Goal: Information Seeking & Learning: Understand process/instructions

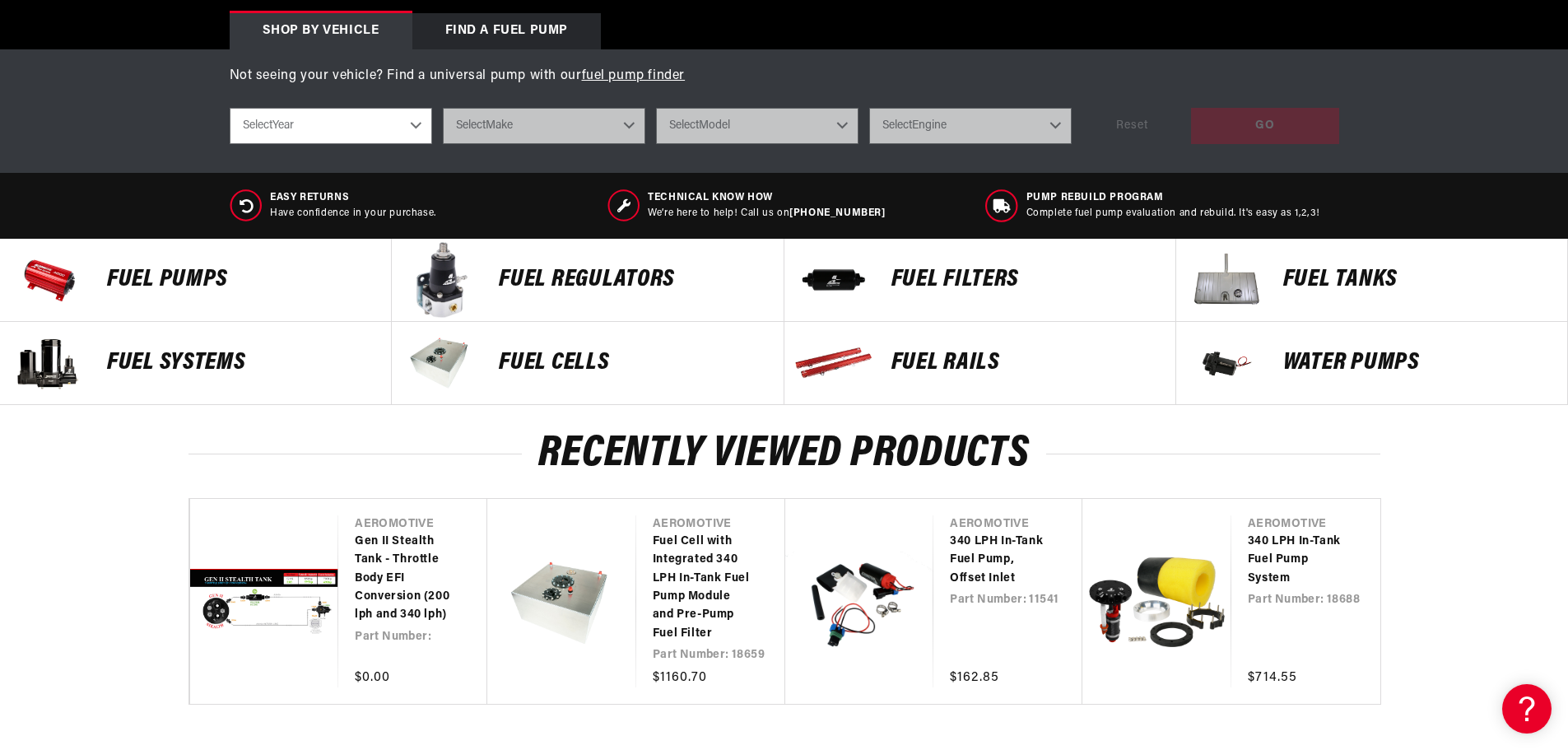
scroll to position [576, 0]
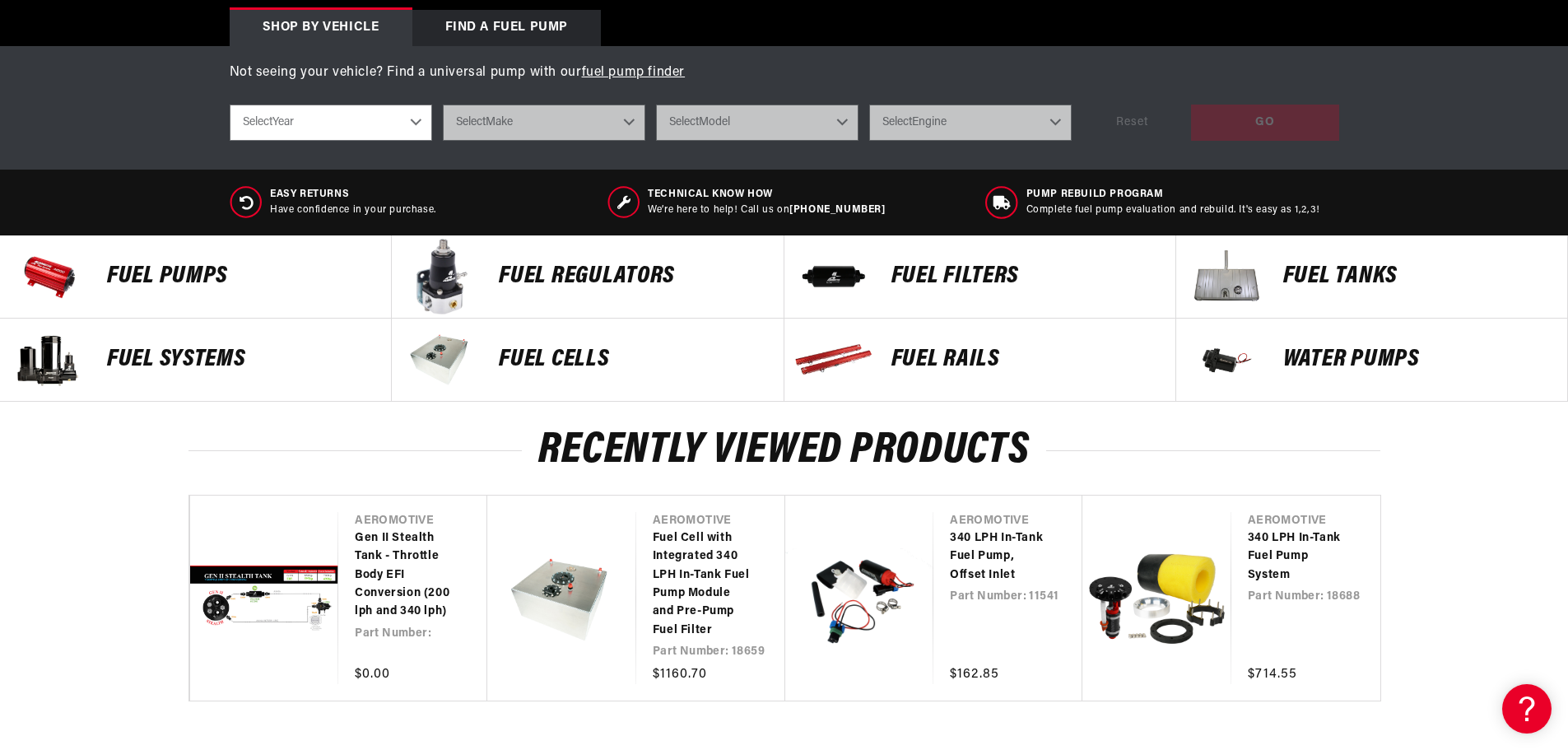
click at [163, 271] on p "Fuel Pumps" at bounding box center [240, 277] width 267 height 25
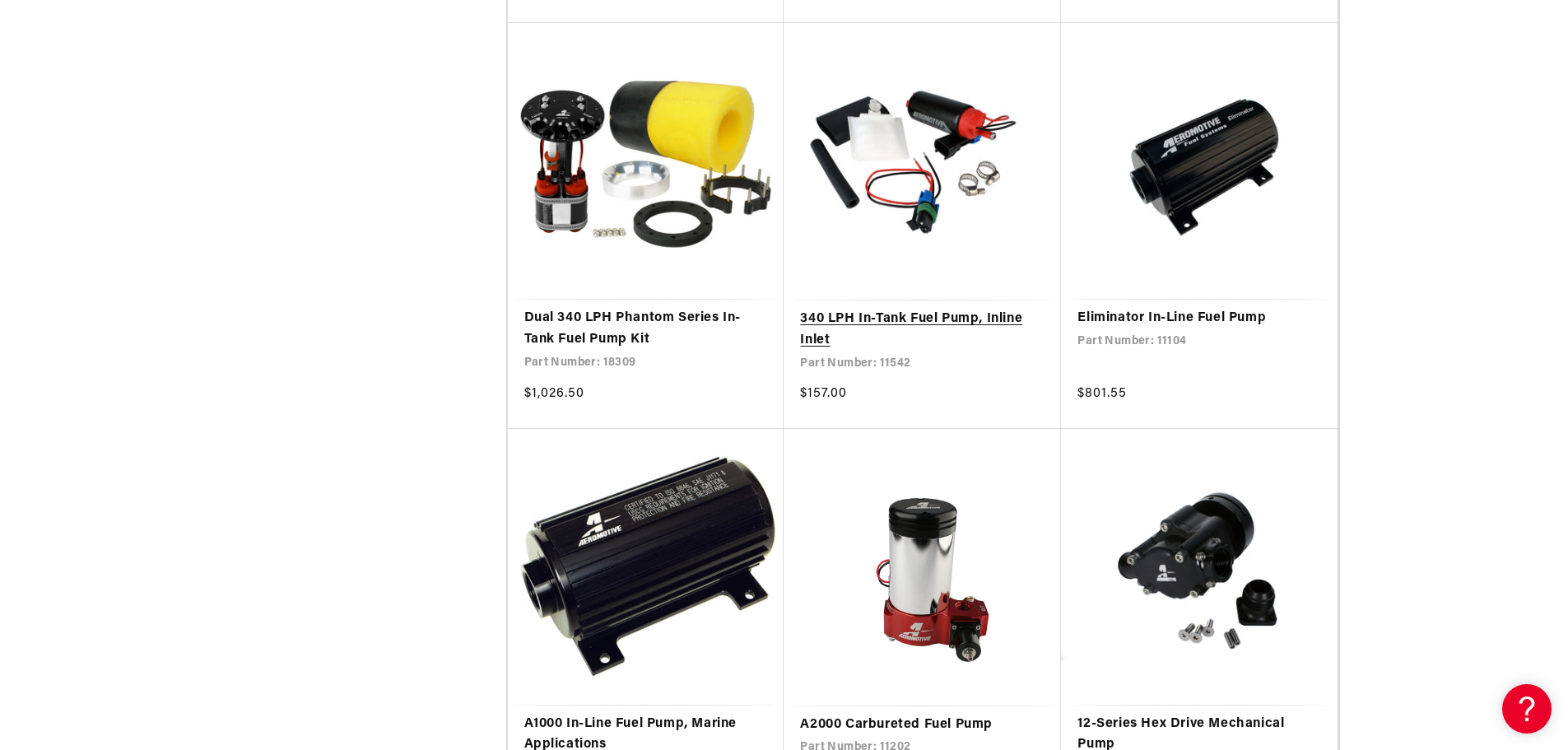
scroll to position [1728, 0]
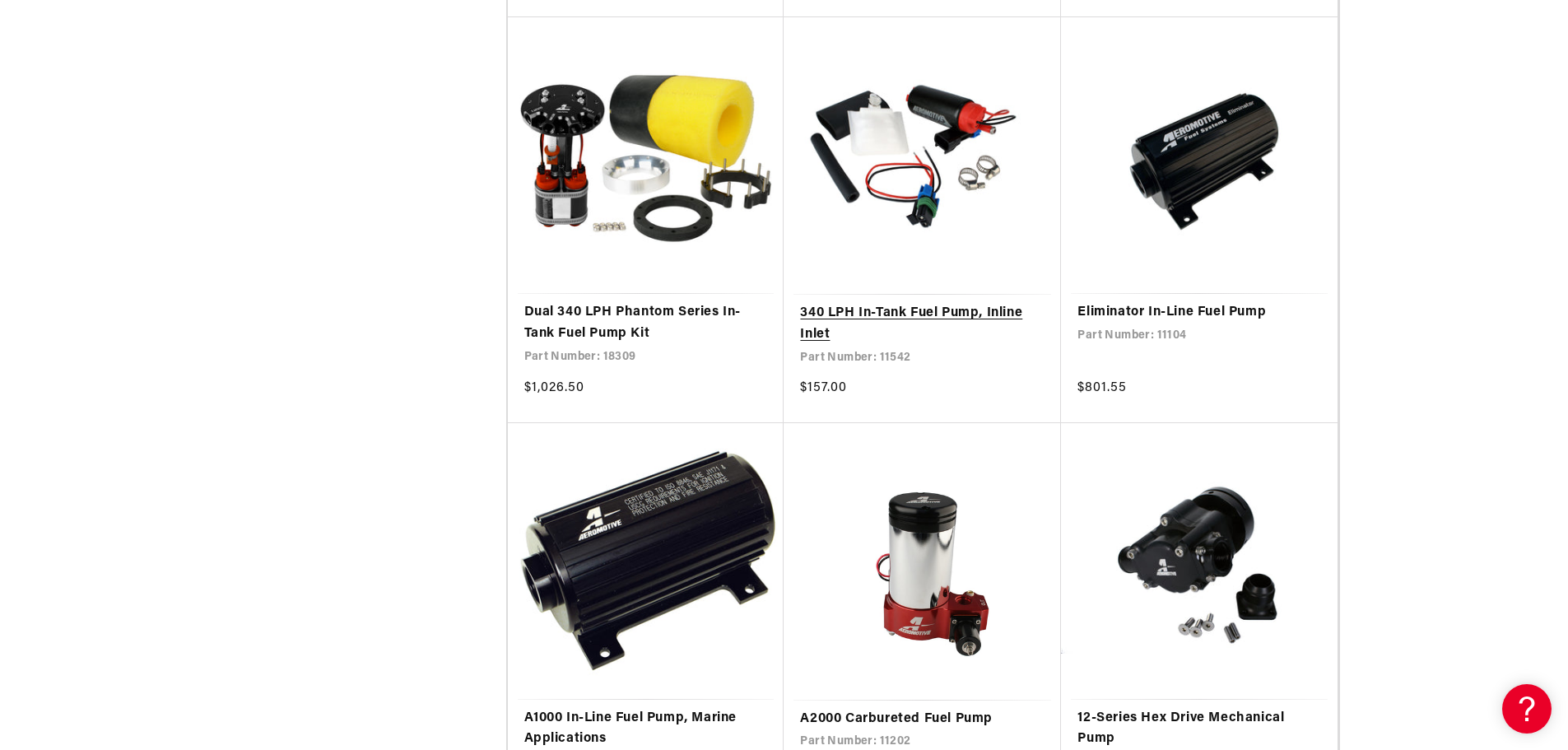
click at [935, 308] on link "340 LPH In-Tank Fuel Pump, Inline Inlet" at bounding box center [923, 323] width 245 height 42
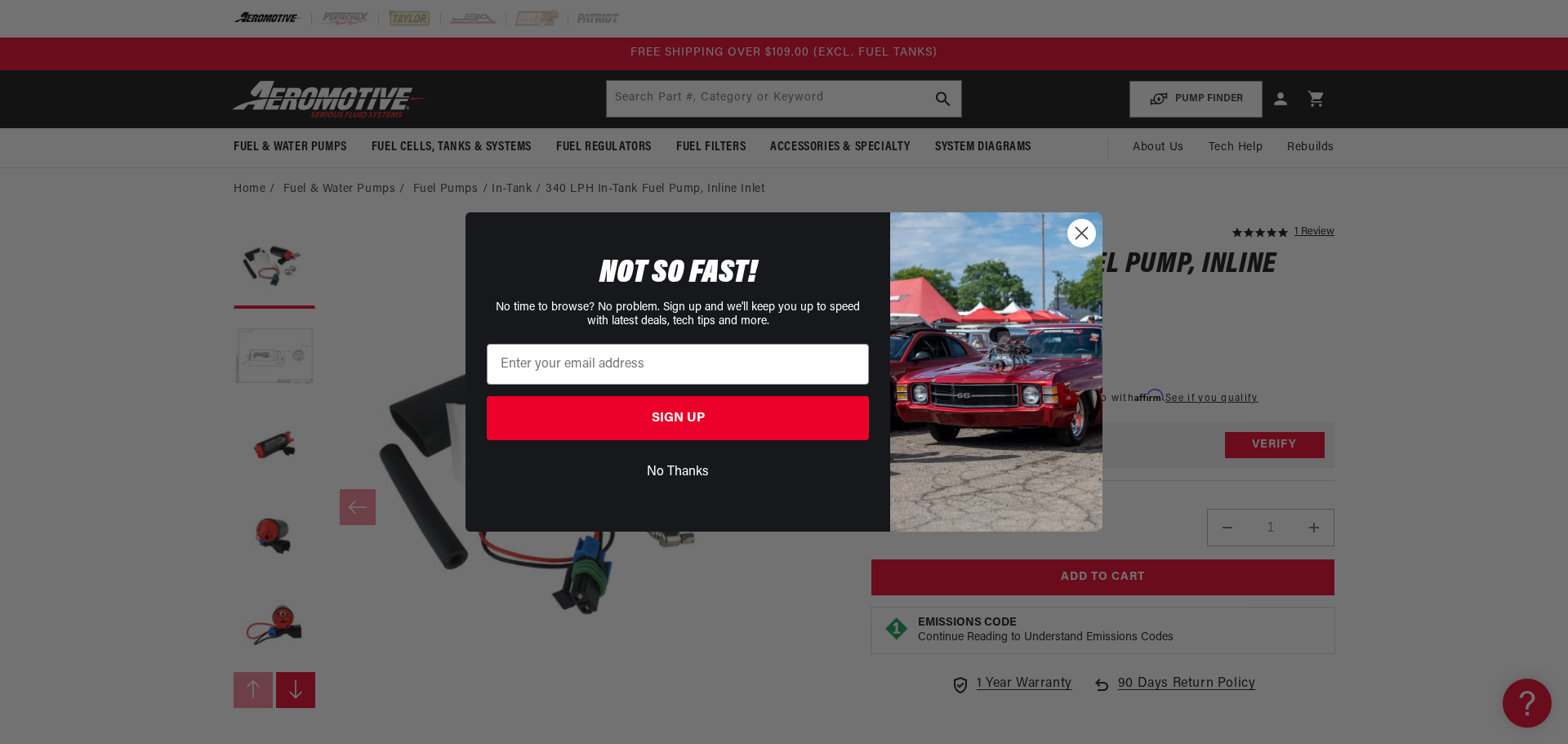
click at [1073, 228] on circle "Close dialog" at bounding box center [1082, 233] width 27 height 27
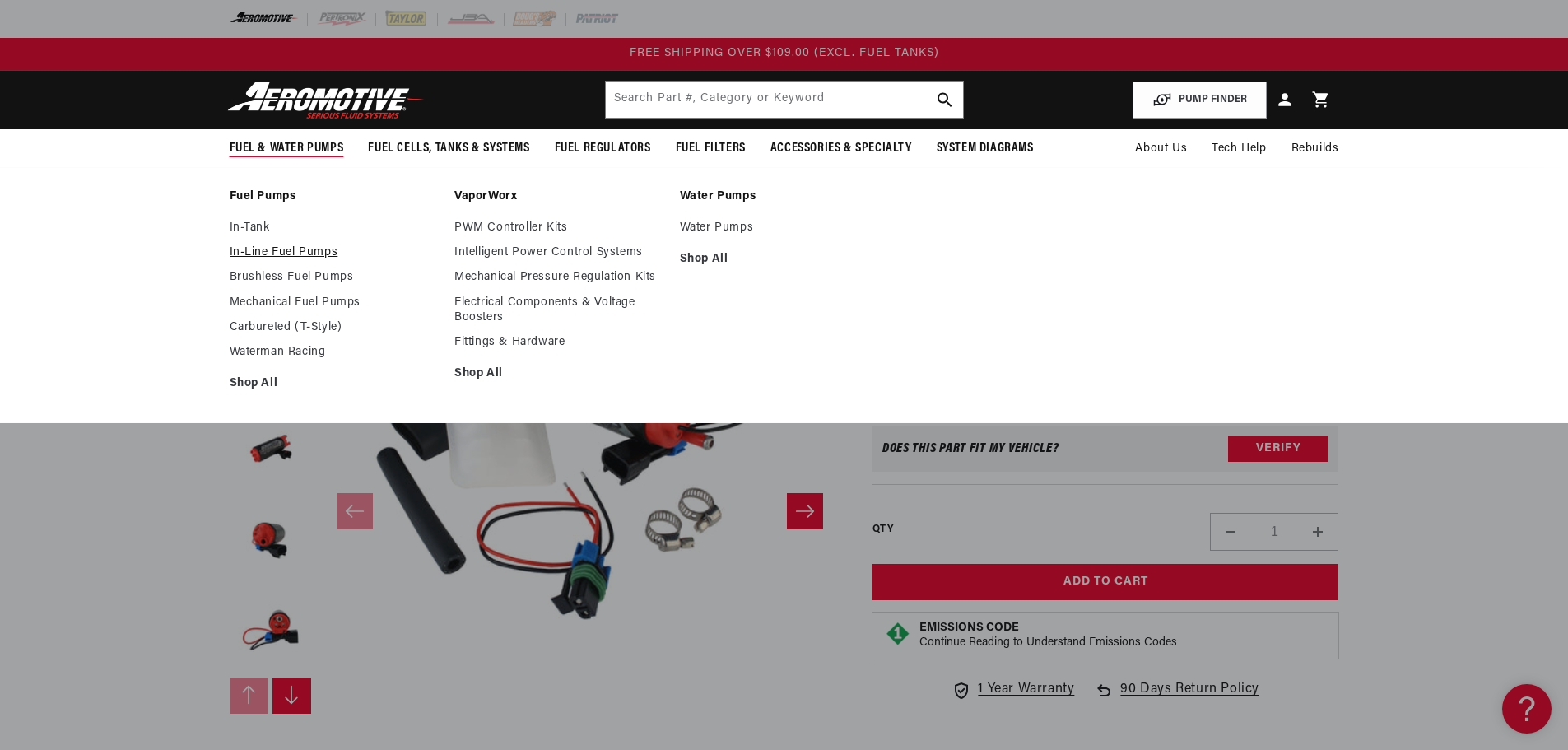
click at [253, 255] on link "In-Line Fuel Pumps" at bounding box center [334, 253] width 209 height 15
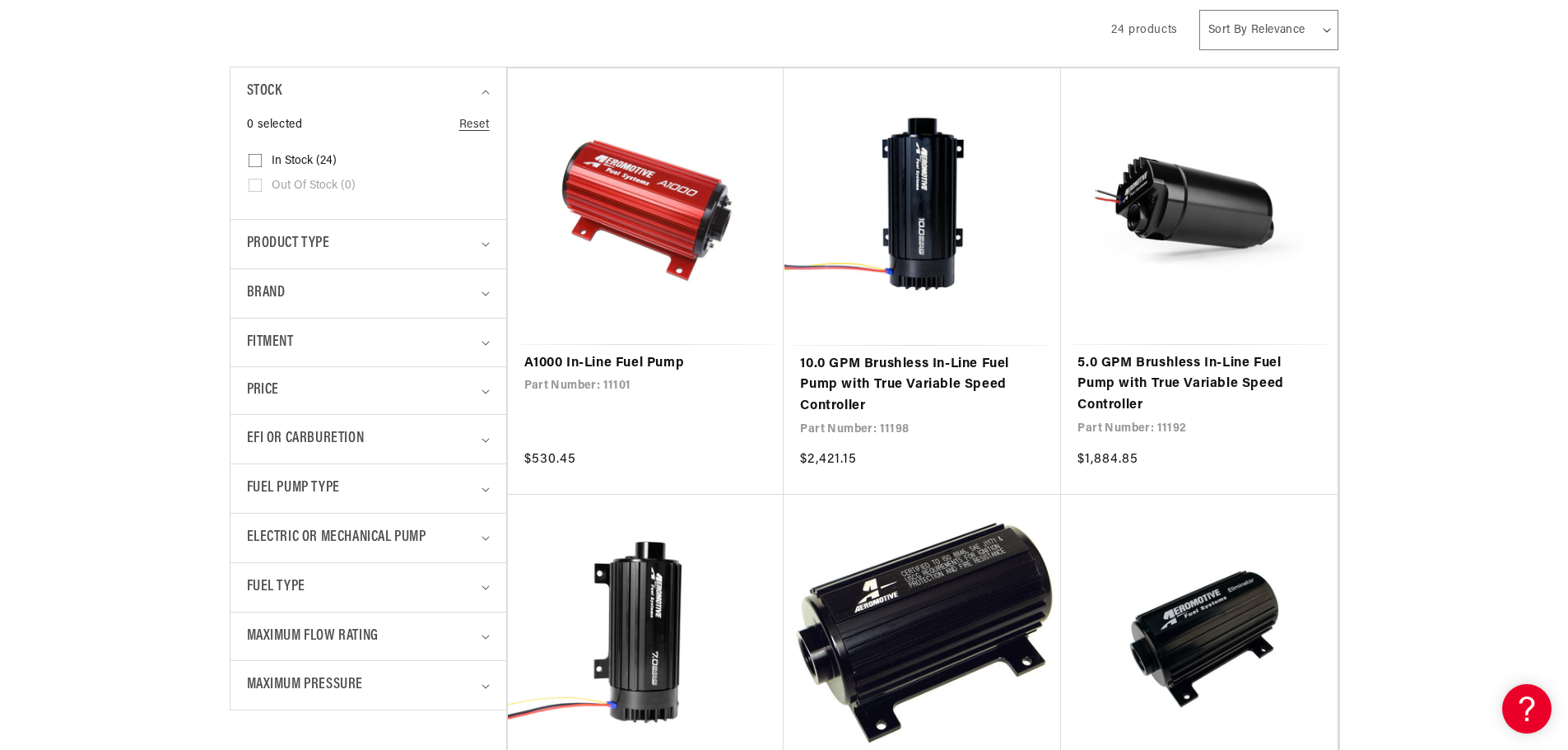
scroll to position [576, 0]
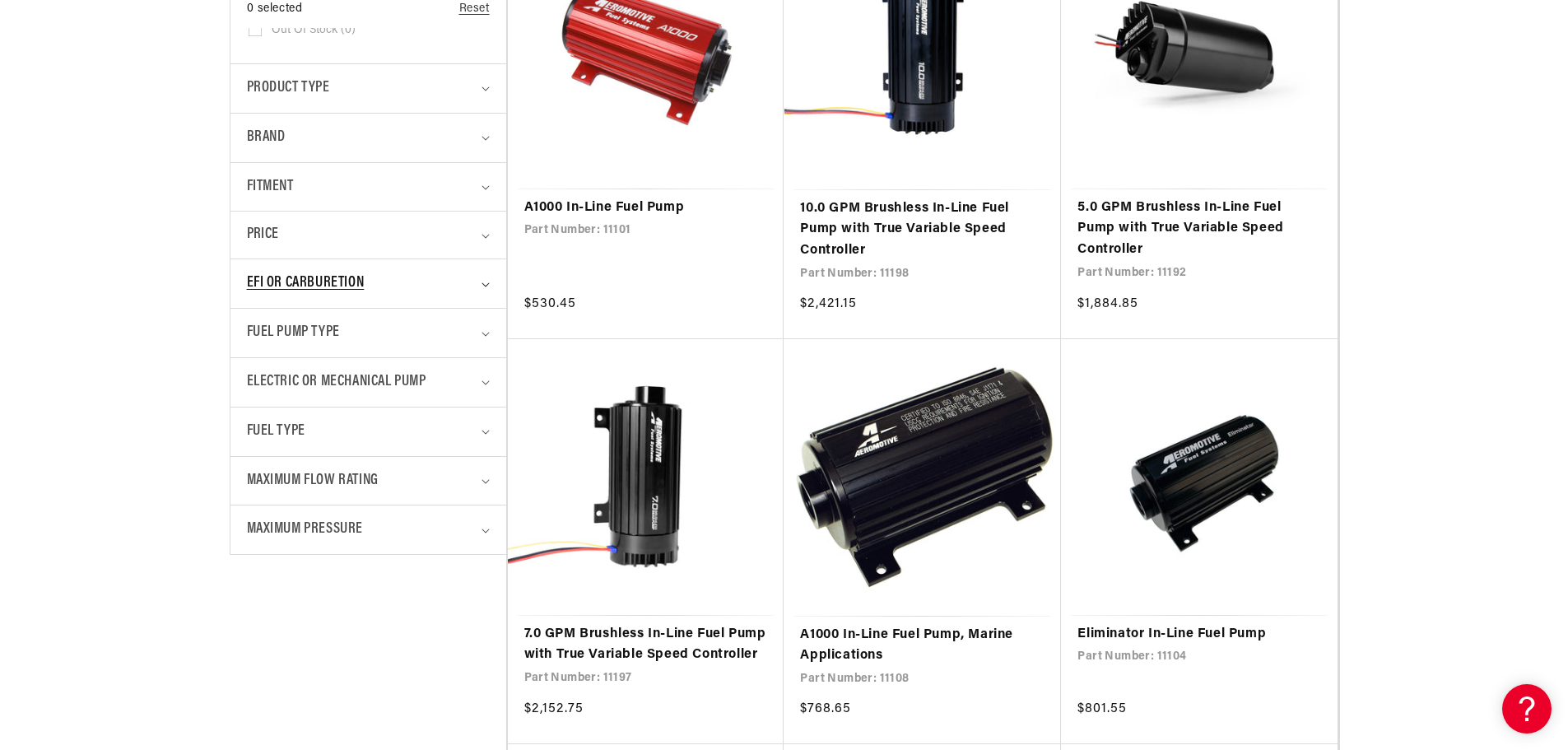
click at [484, 285] on icon "EFI or Carburetion (0 selected)" at bounding box center [485, 284] width 7 height 4
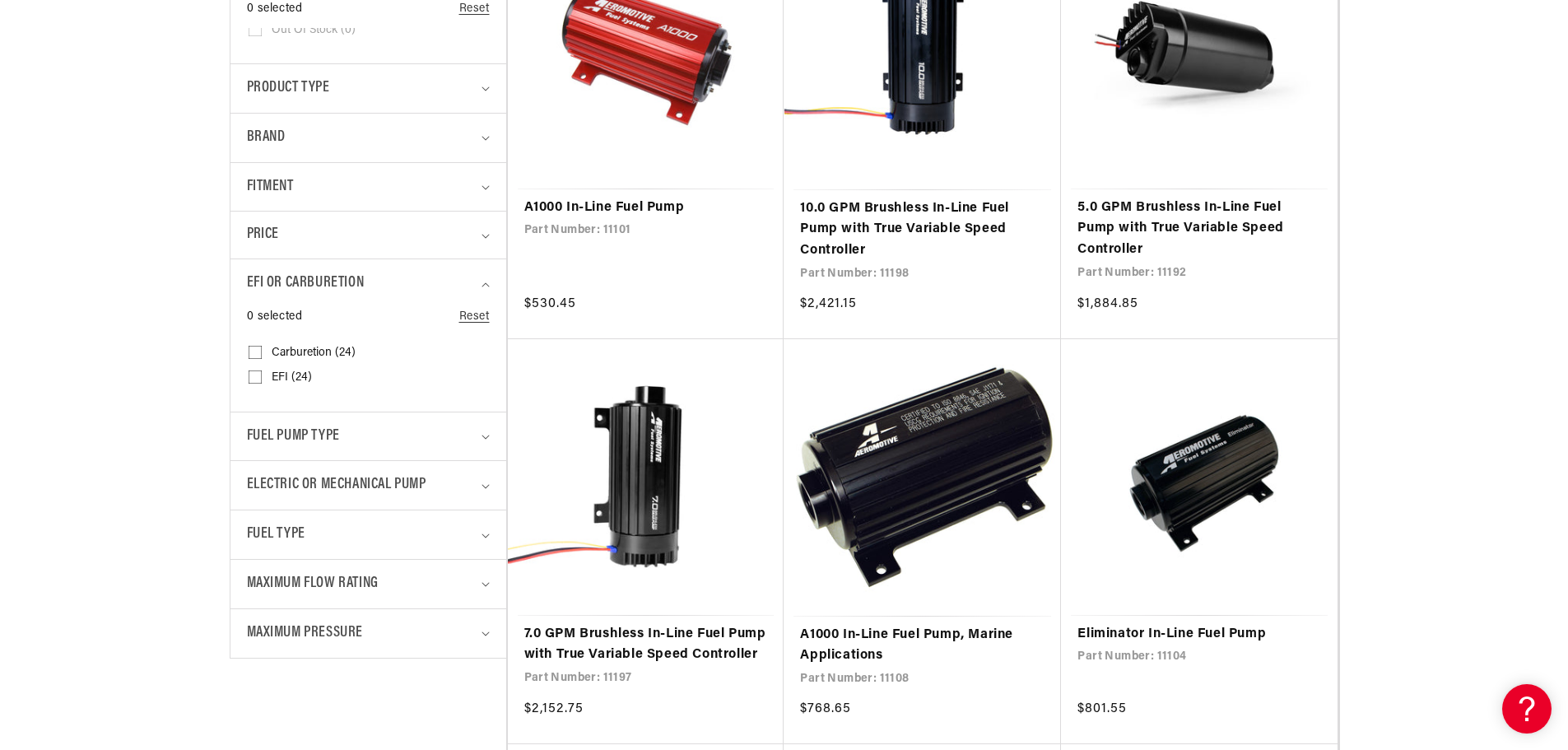
click at [257, 375] on input "EFI (24) EFI (24 products)" at bounding box center [255, 380] width 13 height 13
checkbox input "true"
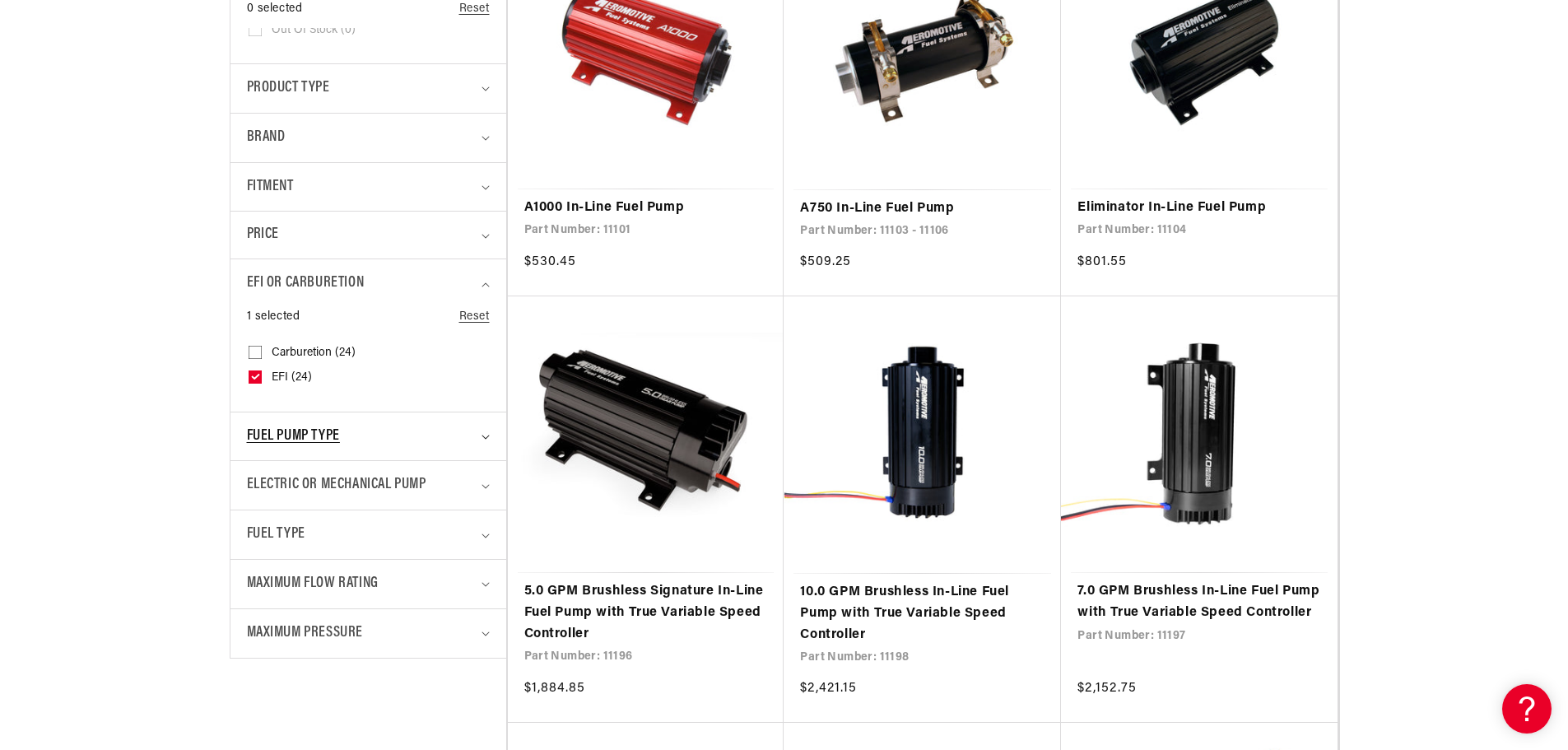
click at [482, 435] on icon "Fuel Pump Type (0 selected)" at bounding box center [485, 437] width 8 height 5
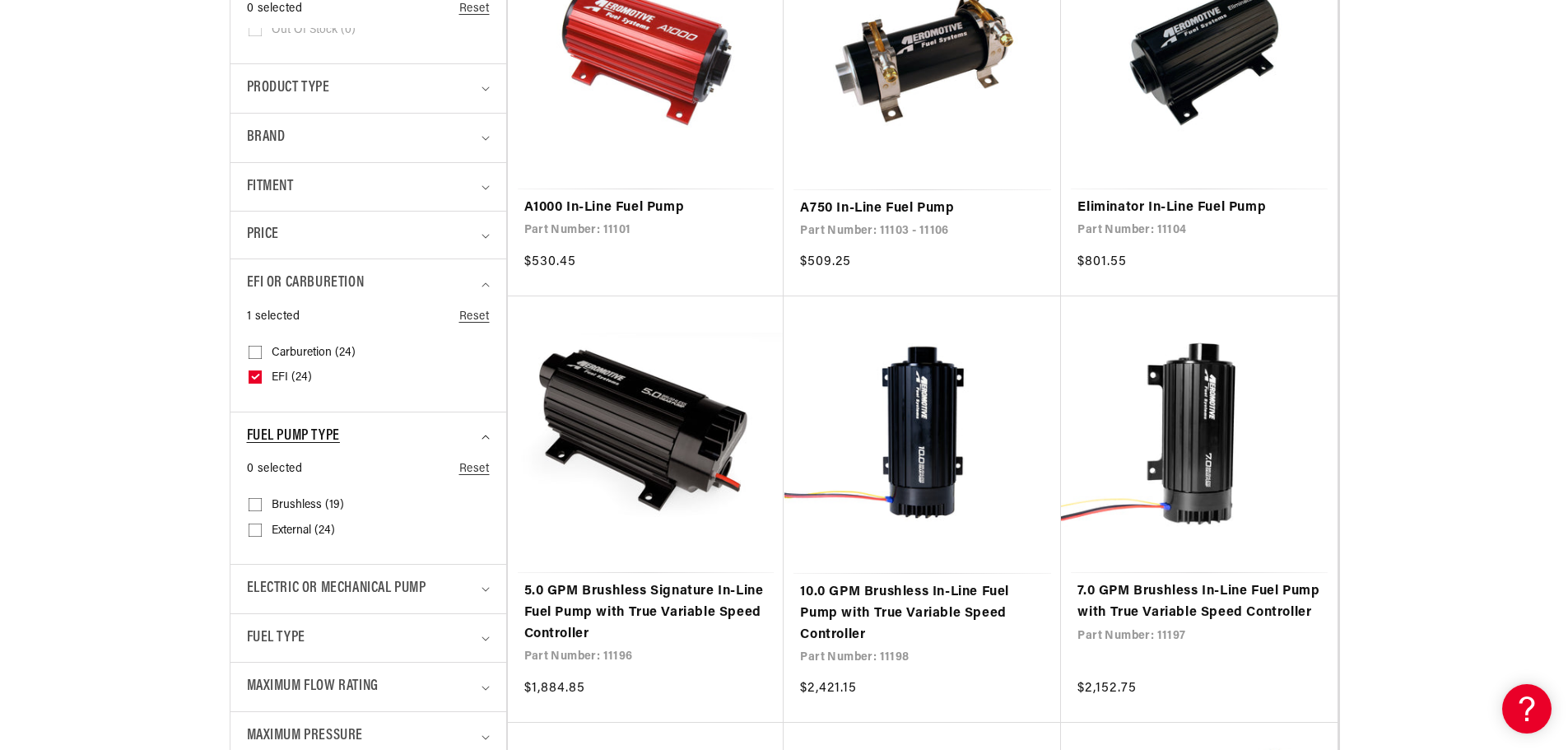
click at [482, 434] on summary "Fuel Pump Type" at bounding box center [368, 436] width 243 height 48
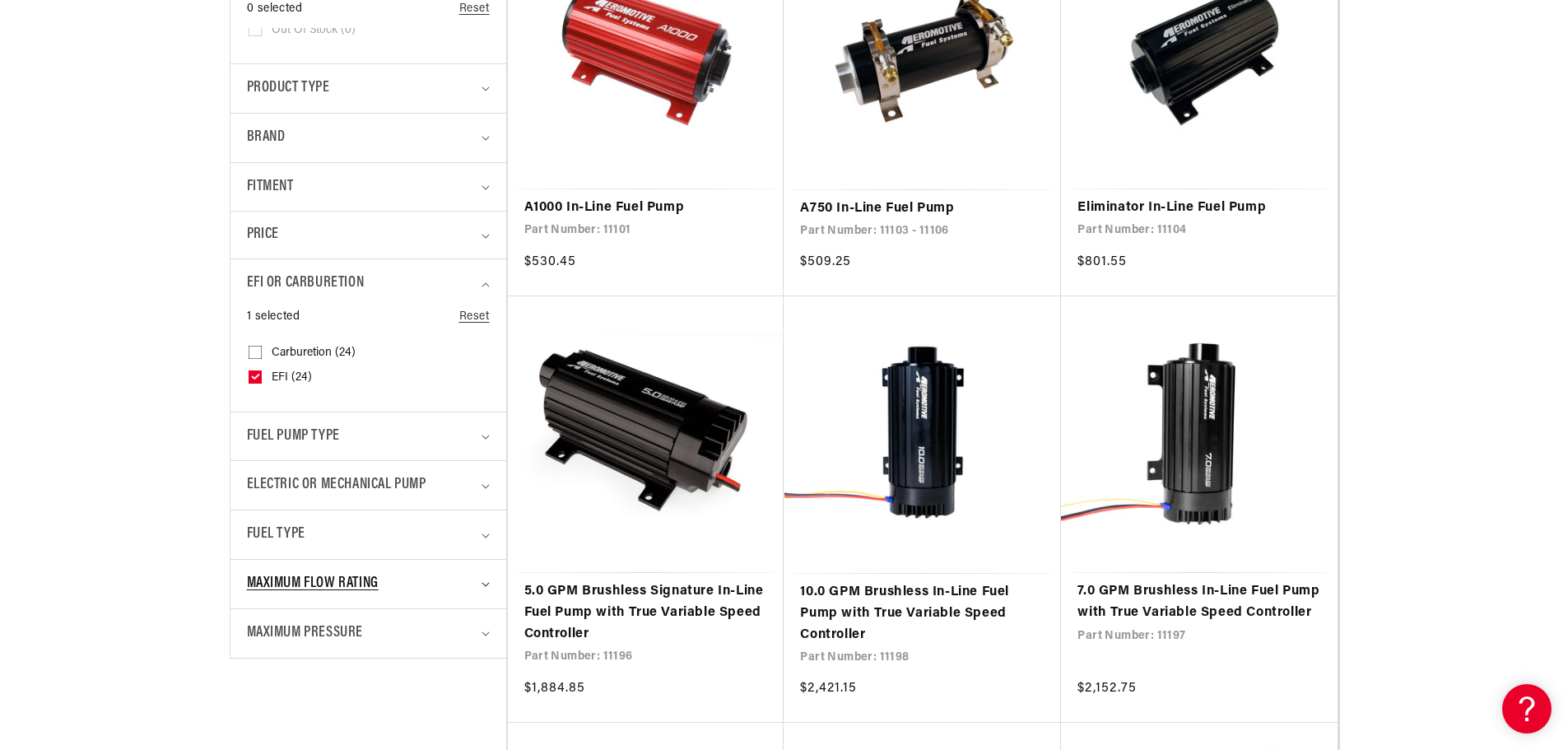
click at [486, 586] on icon "Maximum Flow Rating (0 selected)" at bounding box center [485, 584] width 8 height 5
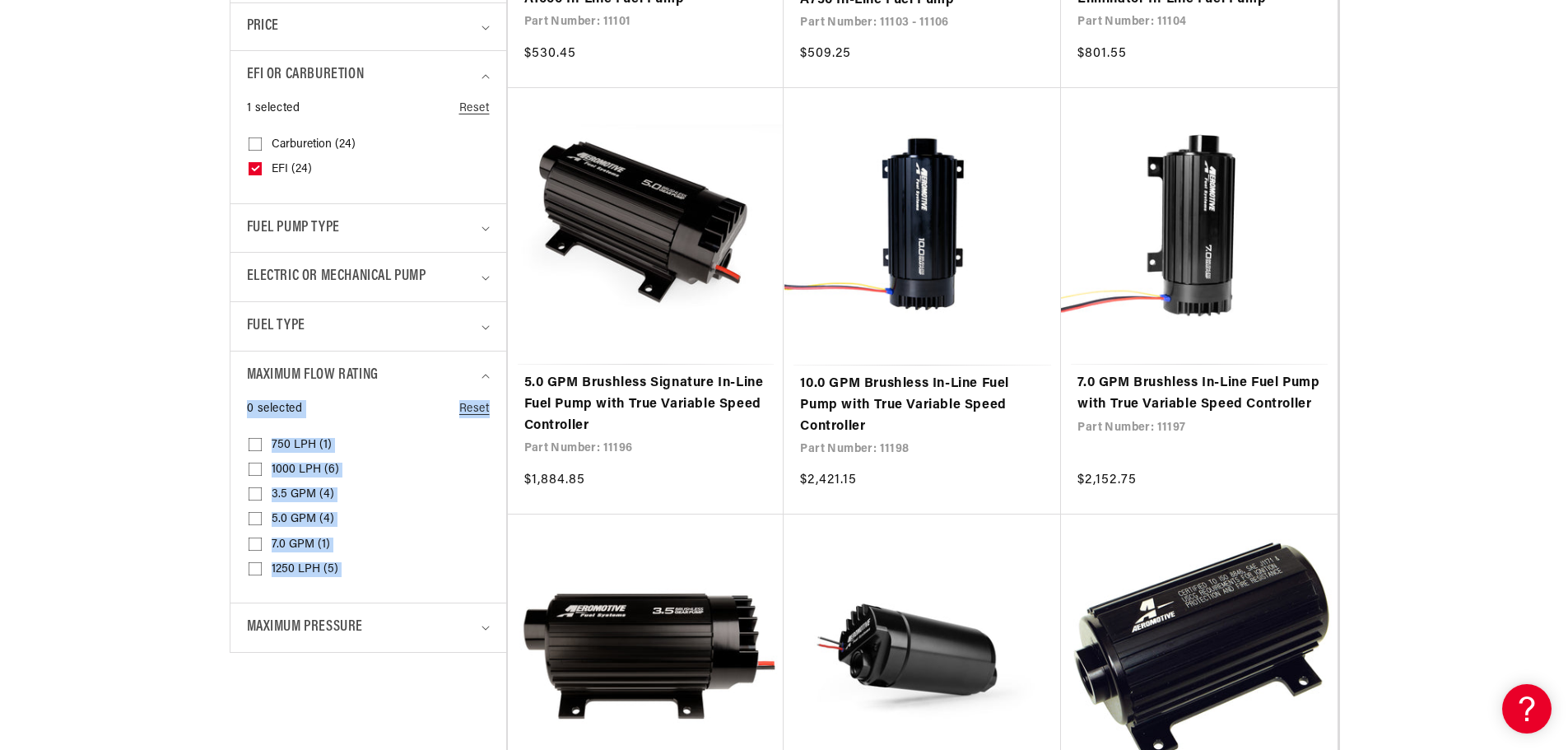
scroll to position [905, 0]
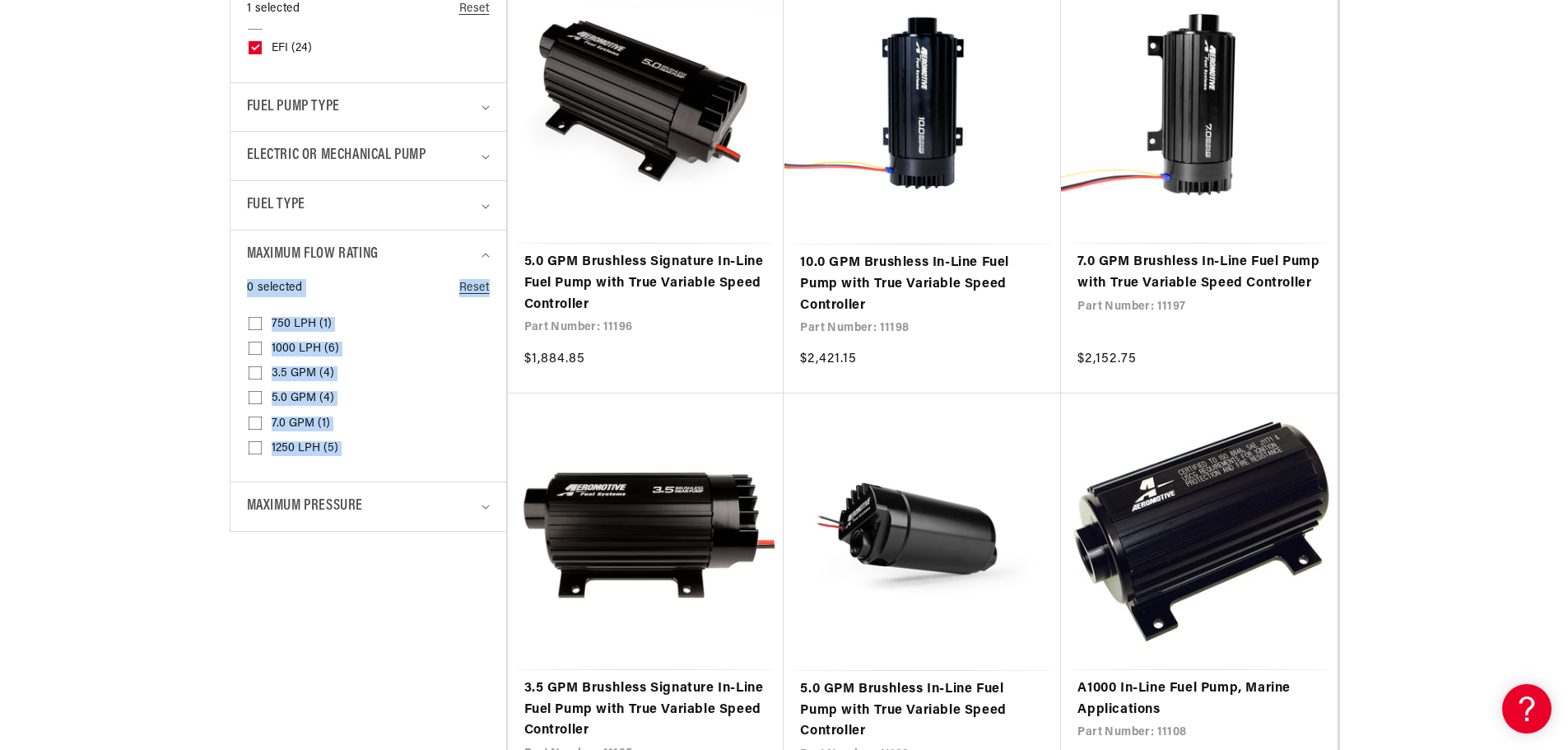
click at [420, 354] on label "1000 LPH (6) 1000 LPH (6 products)" at bounding box center [363, 349] width 230 height 25
click at [262, 354] on input "1000 LPH (6) 1000 LPH (6 products)" at bounding box center [255, 351] width 13 height 13
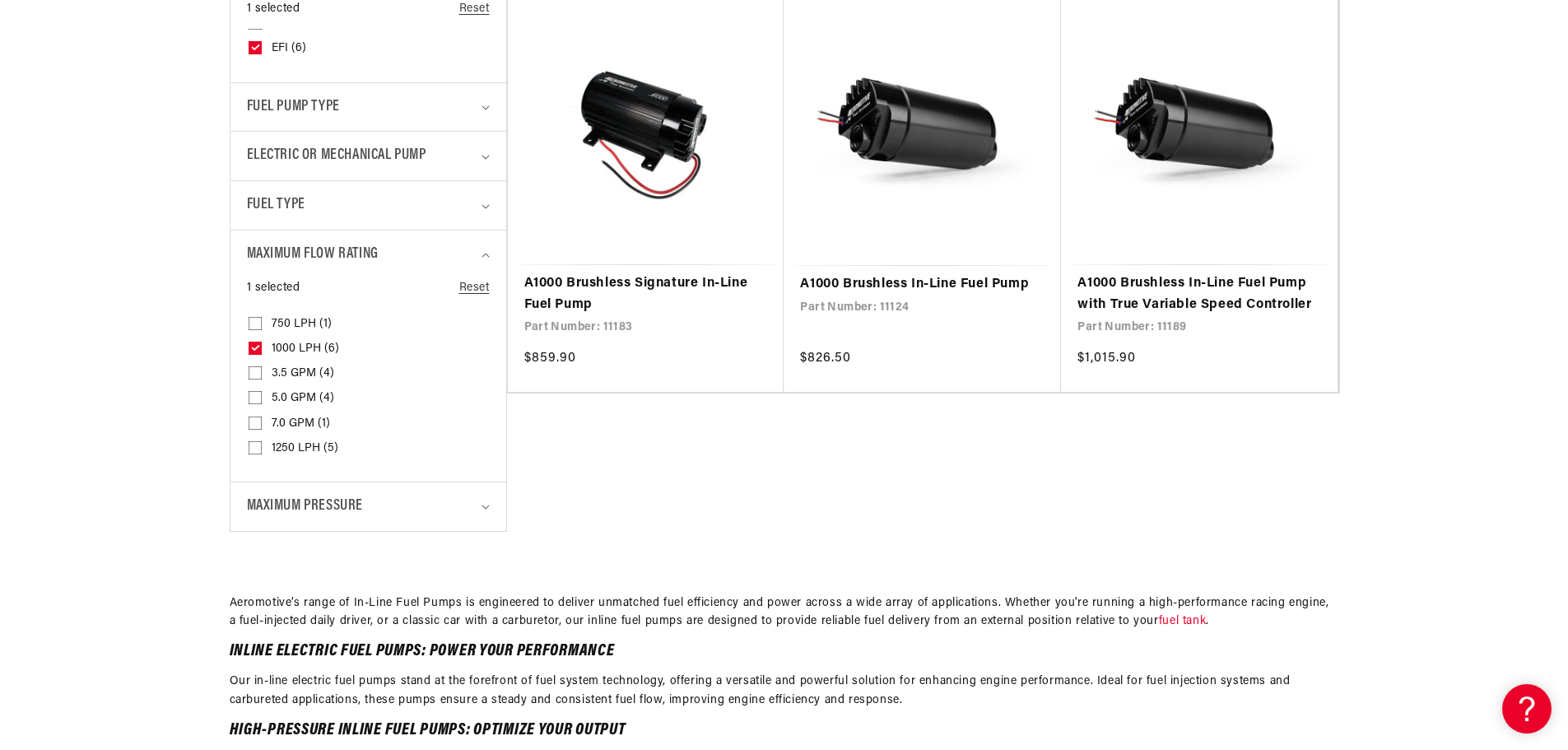
click at [258, 346] on icon at bounding box center [255, 348] width 6 height 4
click at [258, 346] on input "1000 LPH (6) 1000 LPH (6 products)" at bounding box center [255, 351] width 13 height 13
checkbox input "false"
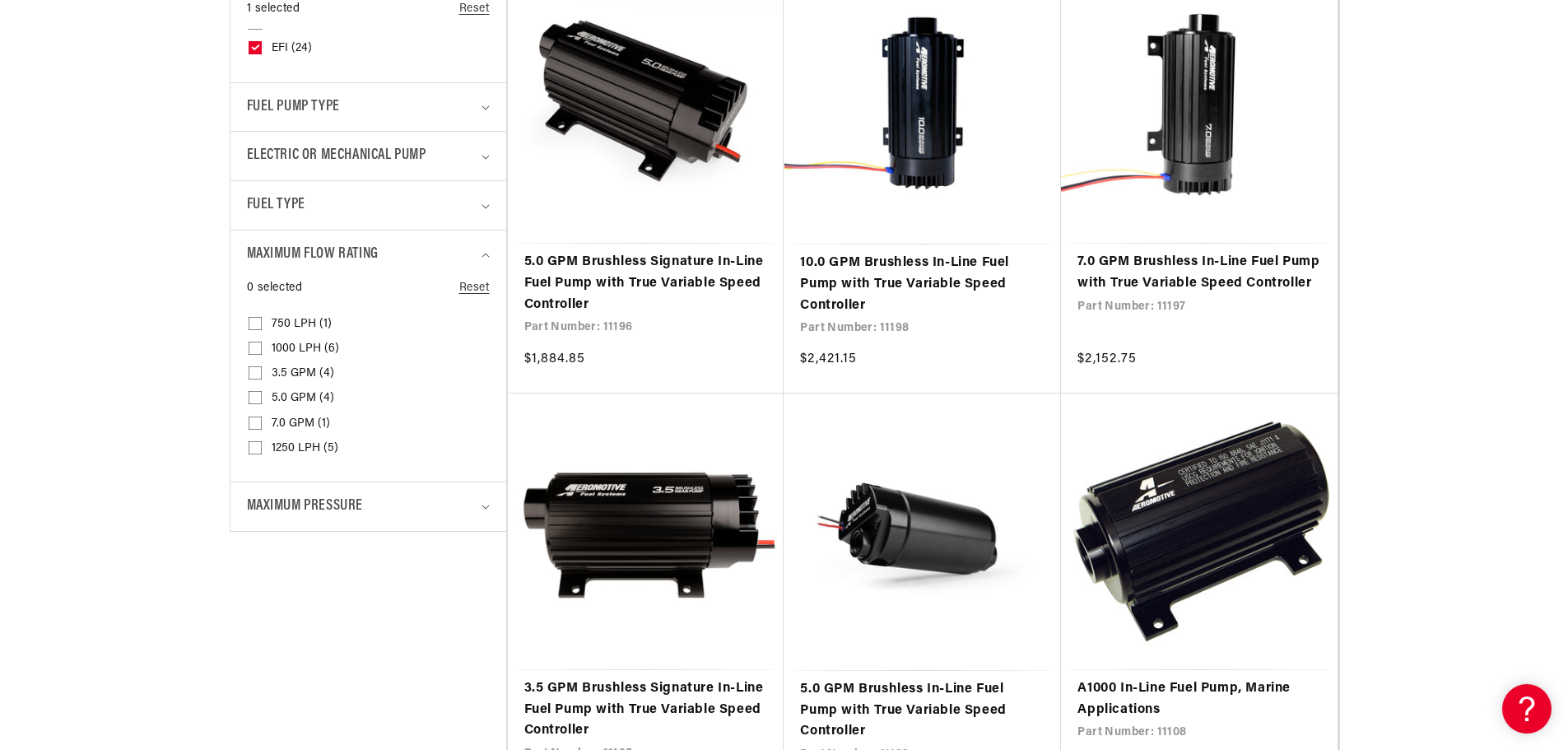
click at [256, 323] on input "750 LPH (1) 750 LPH (1 product)" at bounding box center [255, 326] width 13 height 13
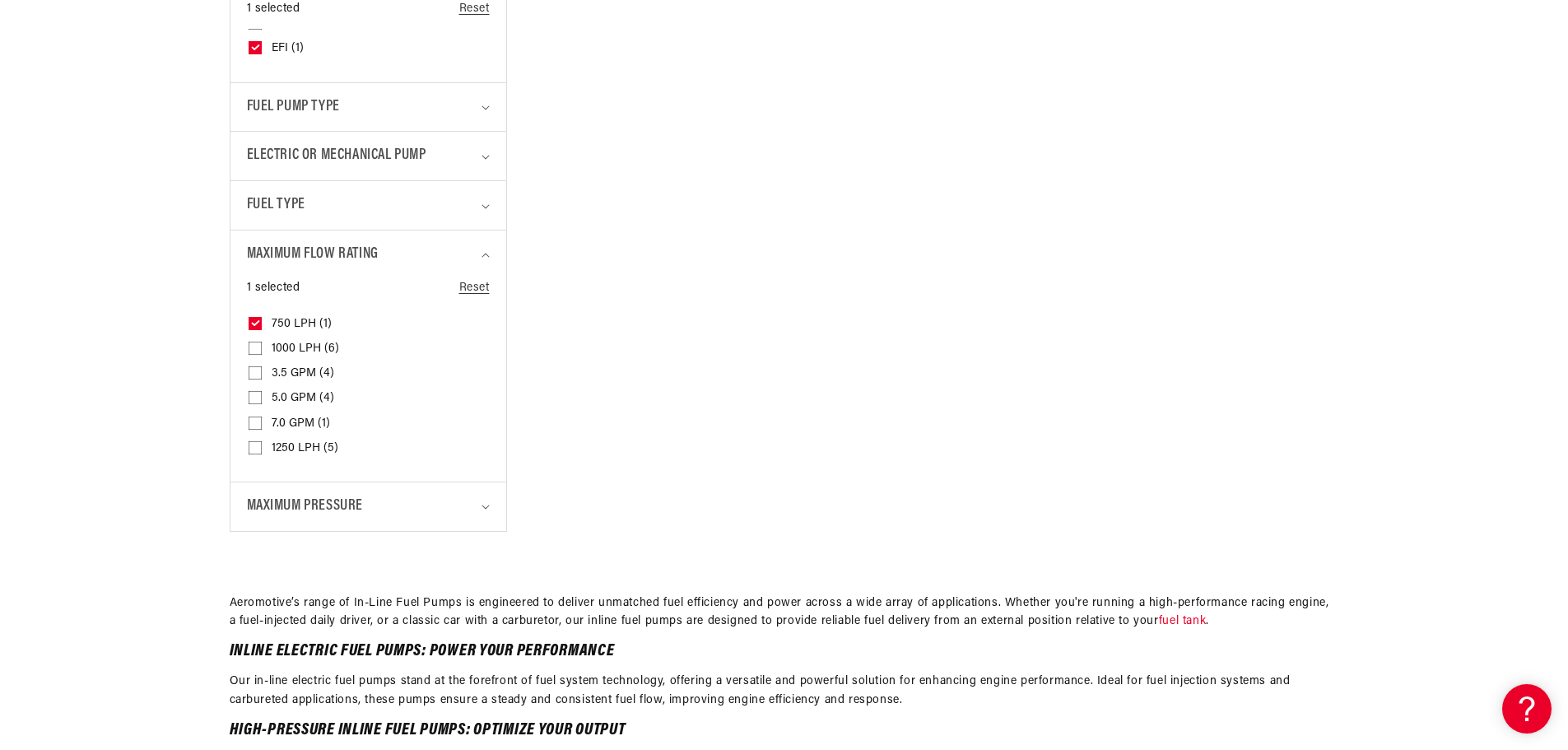
click at [256, 323] on icon at bounding box center [256, 323] width 9 height 5
click at [256, 323] on input "750 LPH (1) 750 LPH (1 product)" at bounding box center [255, 326] width 13 height 13
checkbox input "false"
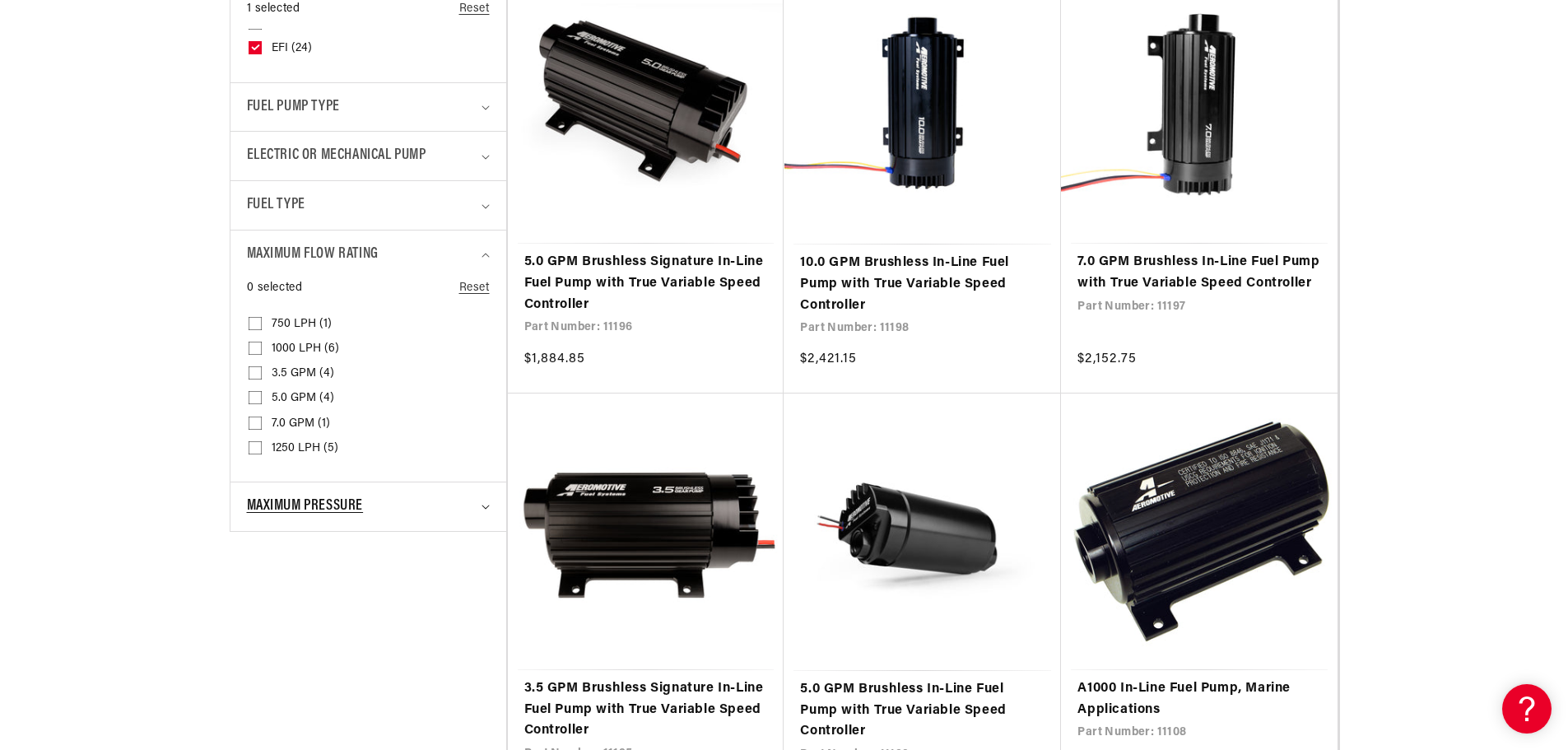
click at [472, 507] on div "Maximum Pressure" at bounding box center [361, 506] width 229 height 24
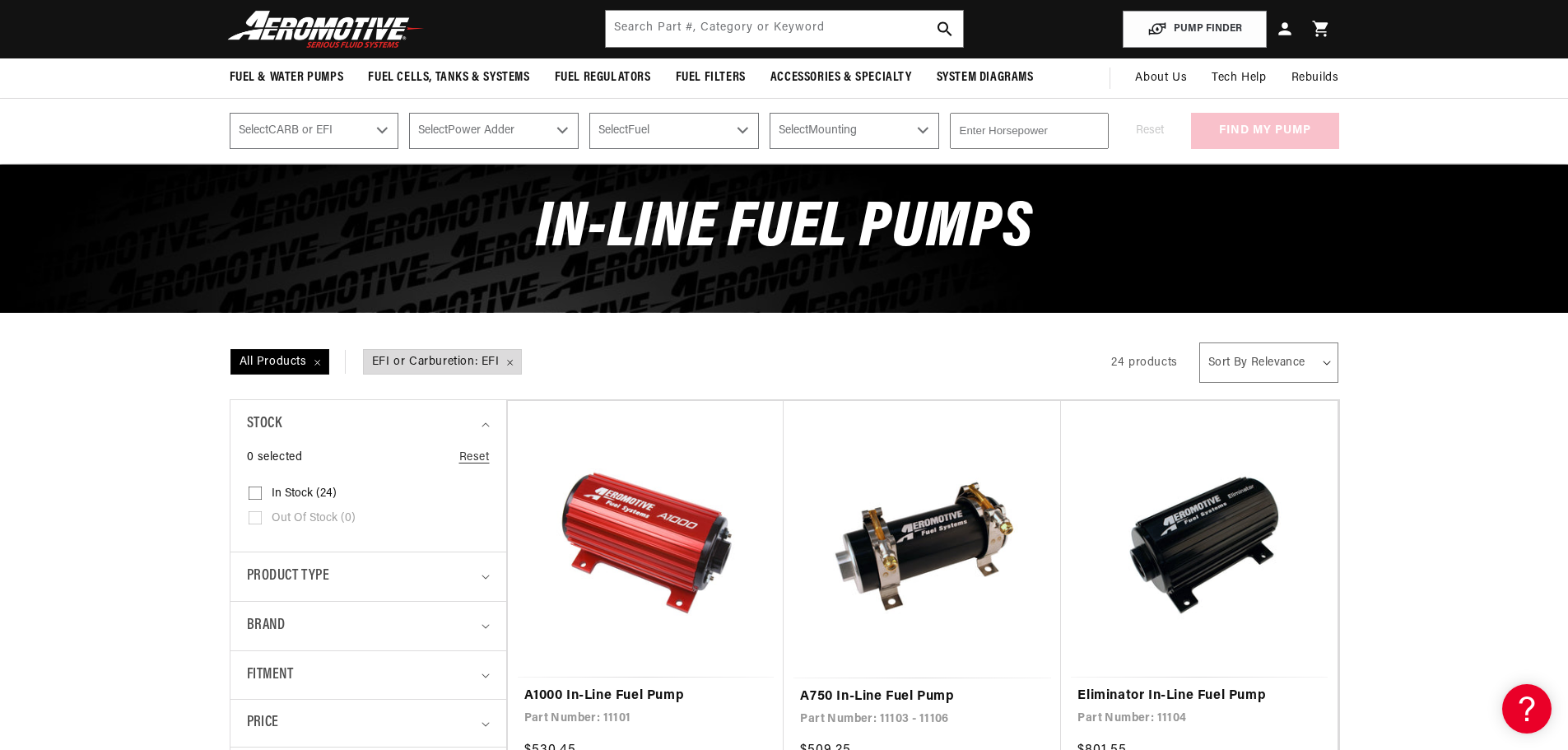
scroll to position [82, 0]
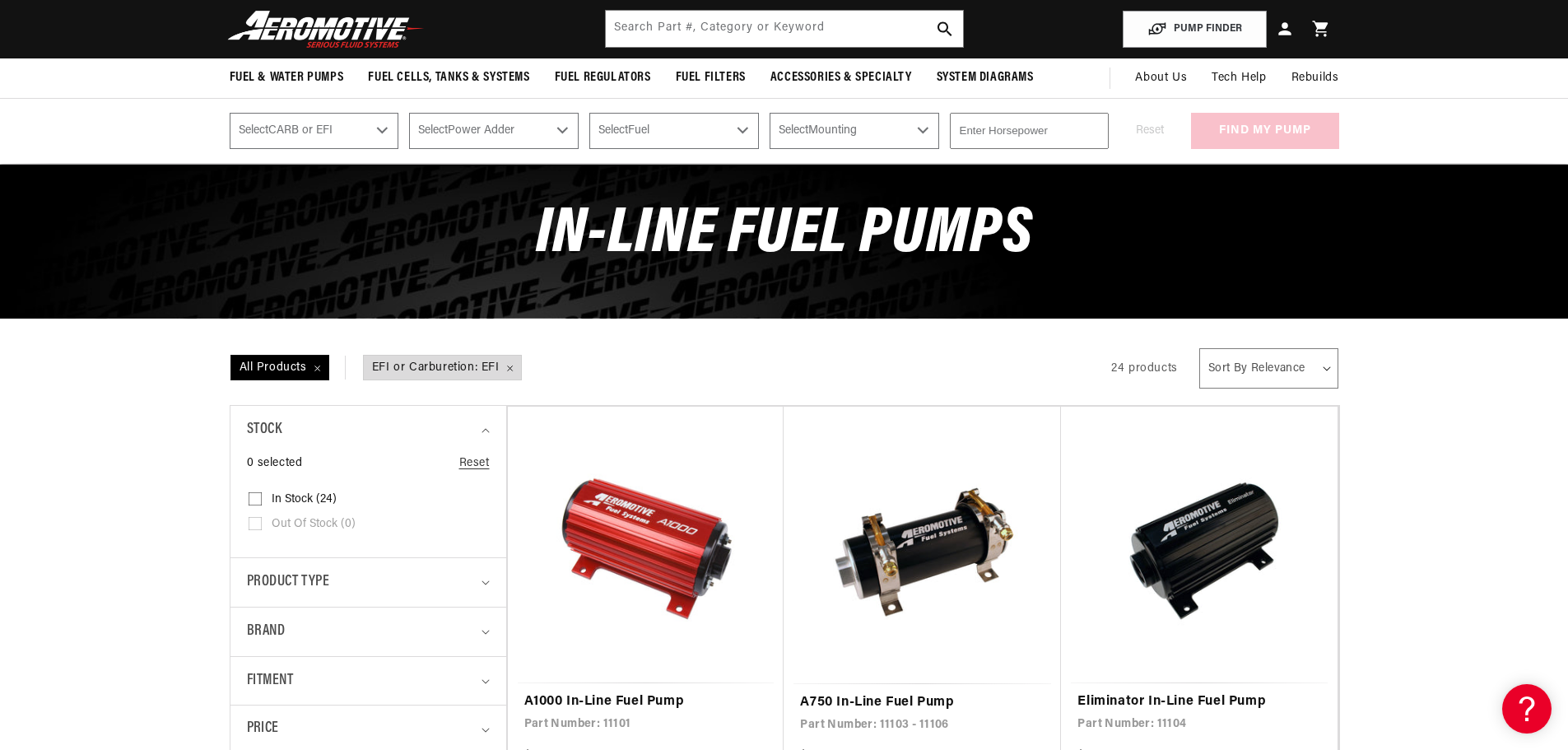
click at [1274, 360] on select "Sort By Relevance Sort By Price, Low to High Sort By Price, High to Low" at bounding box center [1269, 367] width 139 height 40
select select "price-ascending"
click at [1200, 348] on select "Sort By Relevance Sort By Price, Low to High Sort By Price, High to Low" at bounding box center [1269, 367] width 139 height 40
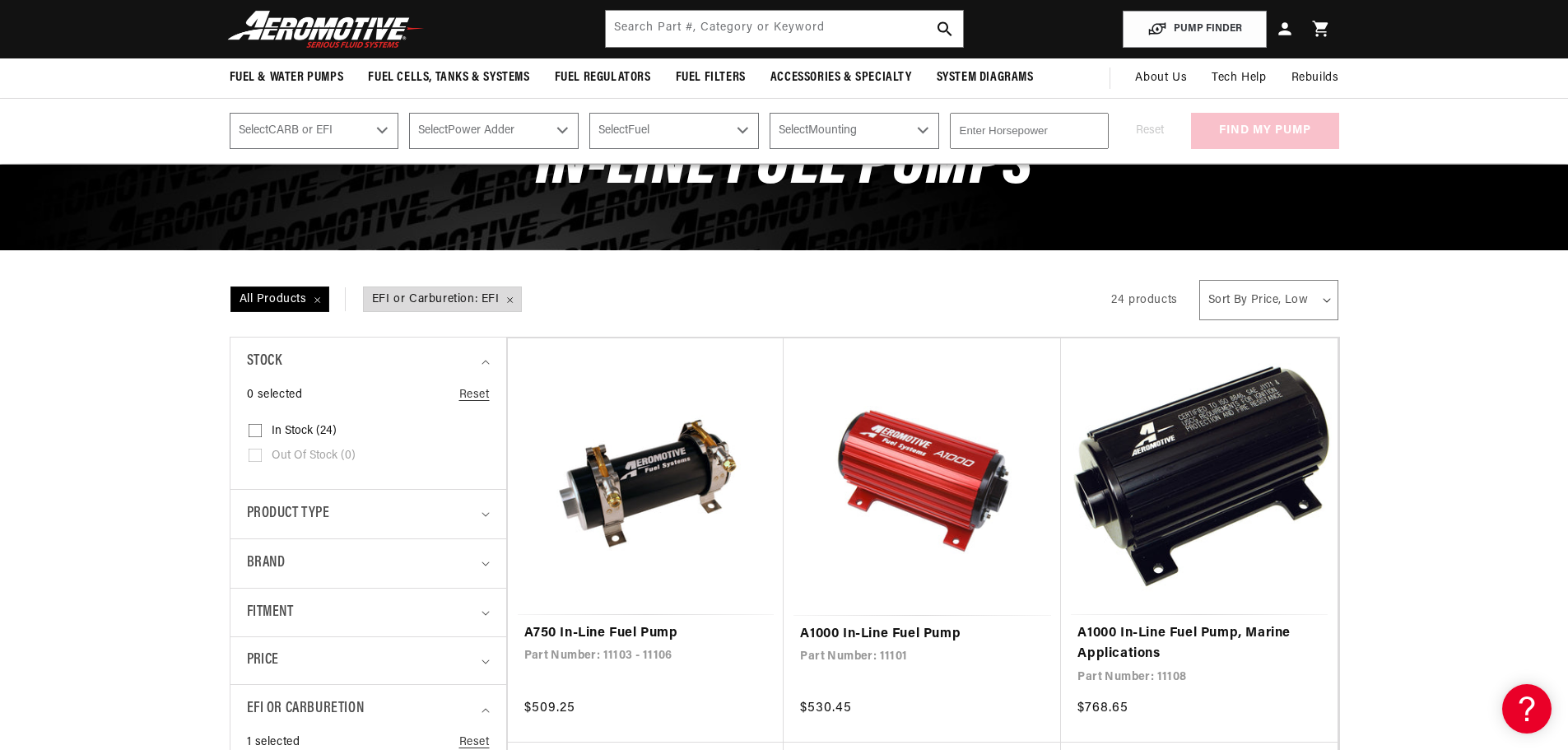
scroll to position [82, 0]
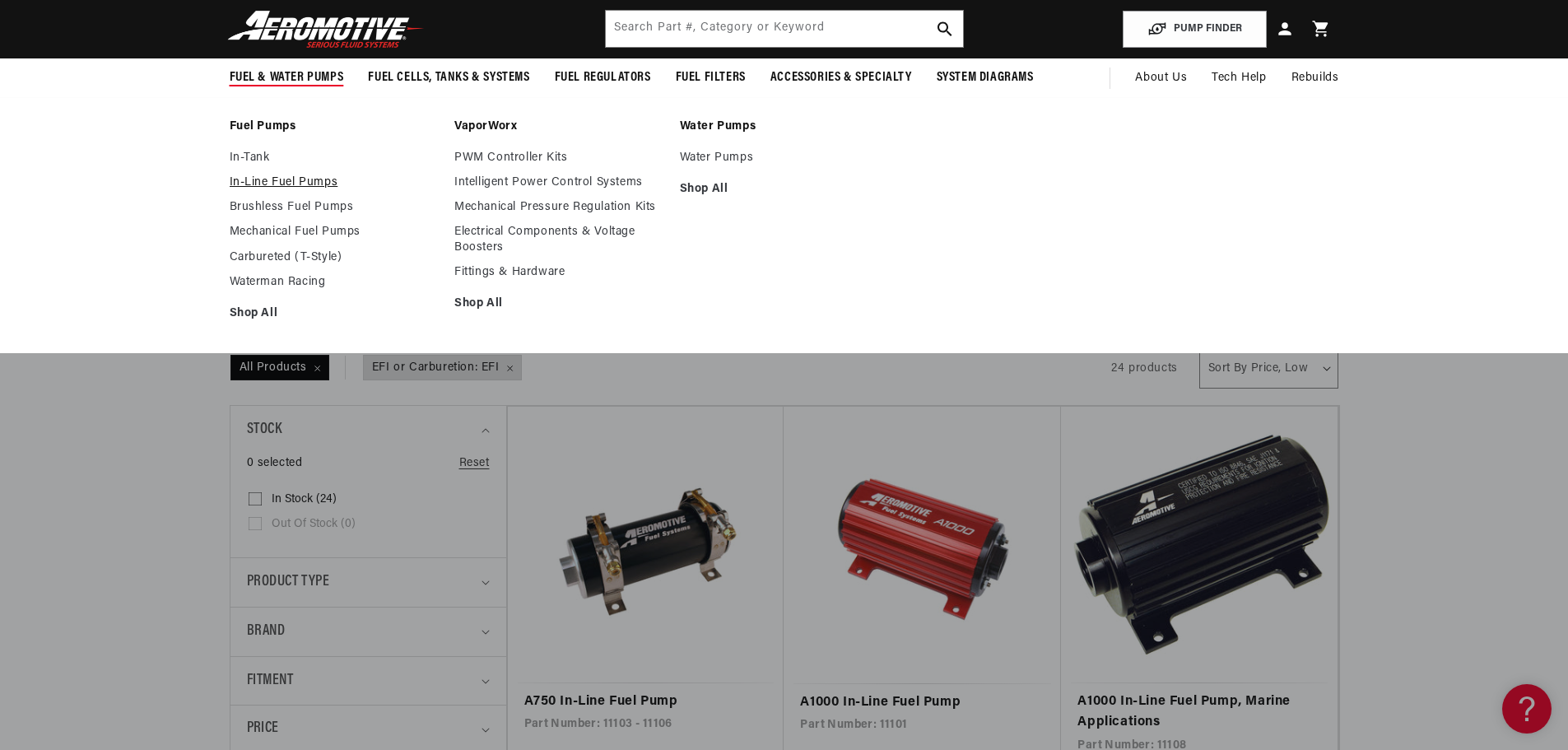
click at [252, 178] on link "In-Line Fuel Pumps" at bounding box center [334, 183] width 209 height 15
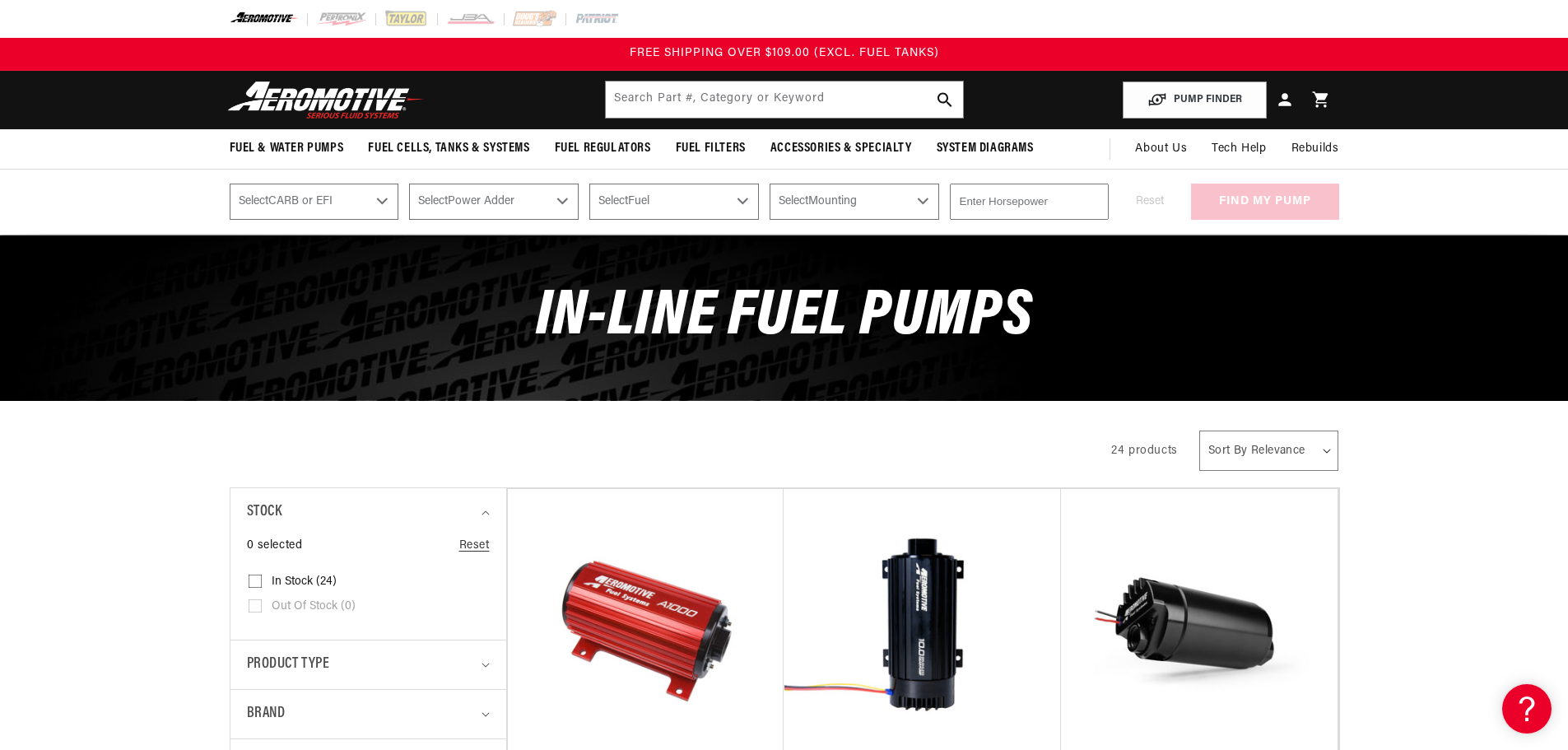
click at [1278, 438] on select "Sort By Relevance Sort By Price, Low to High Sort By Price, High to Low" at bounding box center [1269, 450] width 139 height 40
select select "price-ascending"
click at [1200, 430] on select "Sort By Relevance Sort By Price, Low to High Sort By Price, High to Low" at bounding box center [1269, 450] width 139 height 40
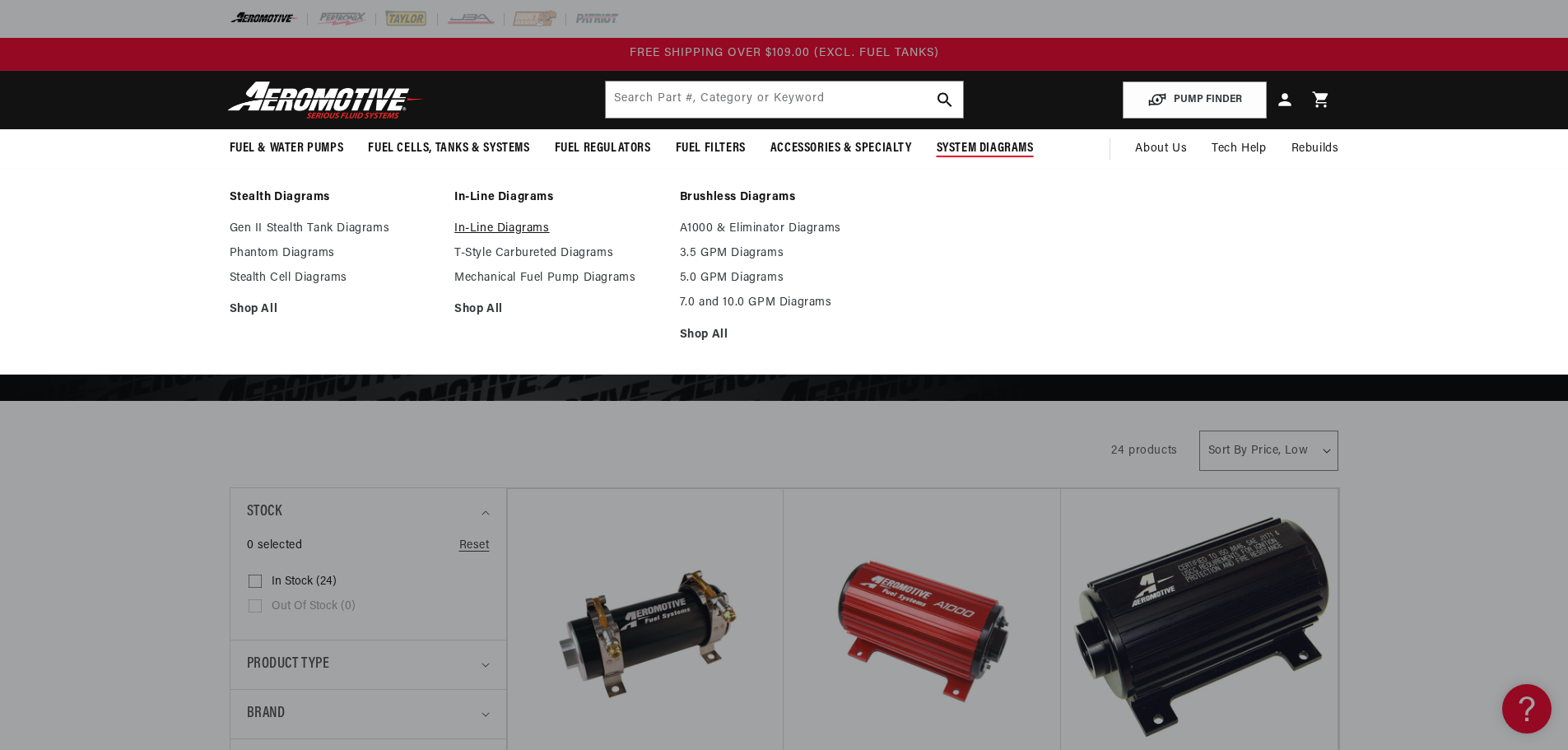
click at [515, 226] on link "In-Line Diagrams" at bounding box center [559, 228] width 209 height 15
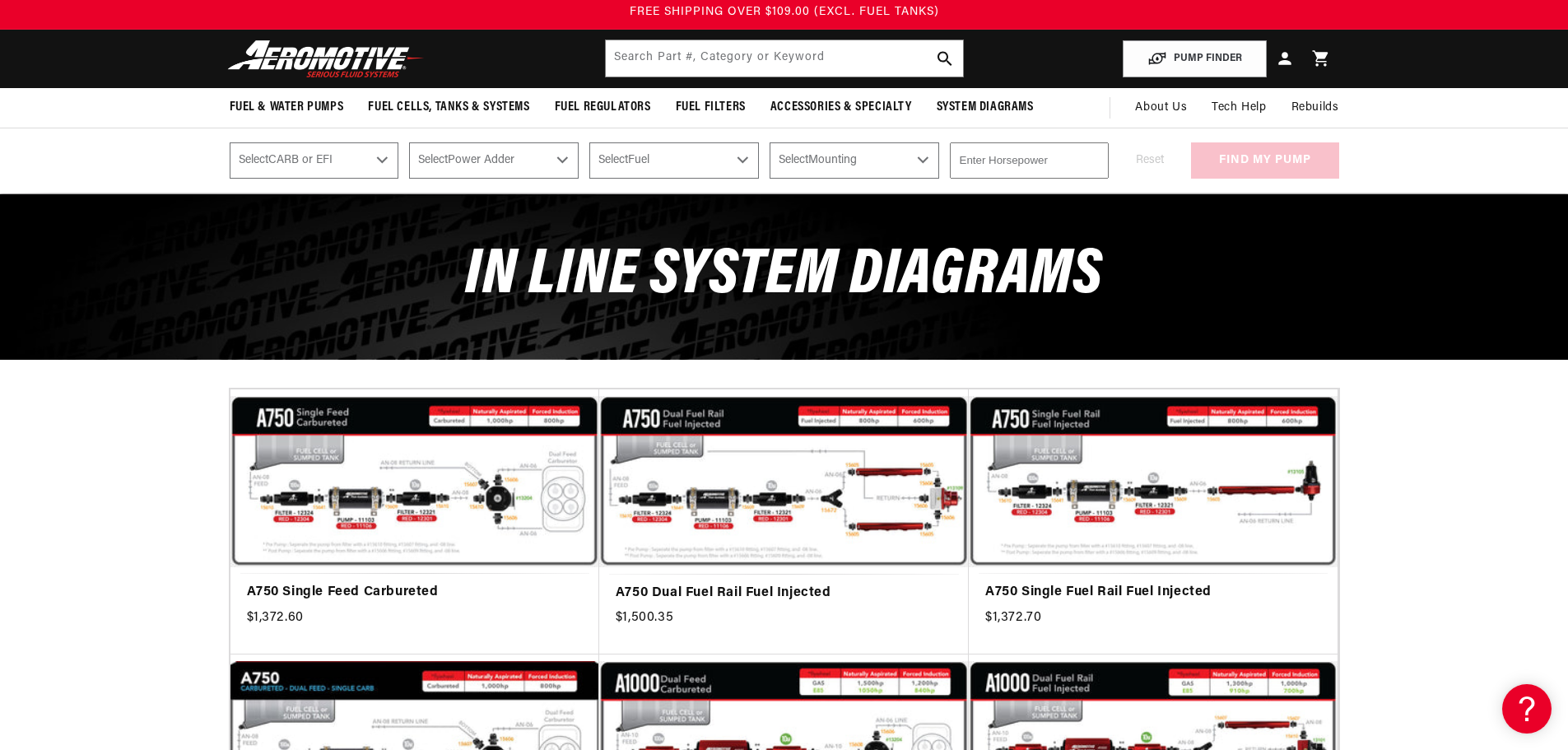
scroll to position [82, 0]
